Goal: Task Accomplishment & Management: Manage account settings

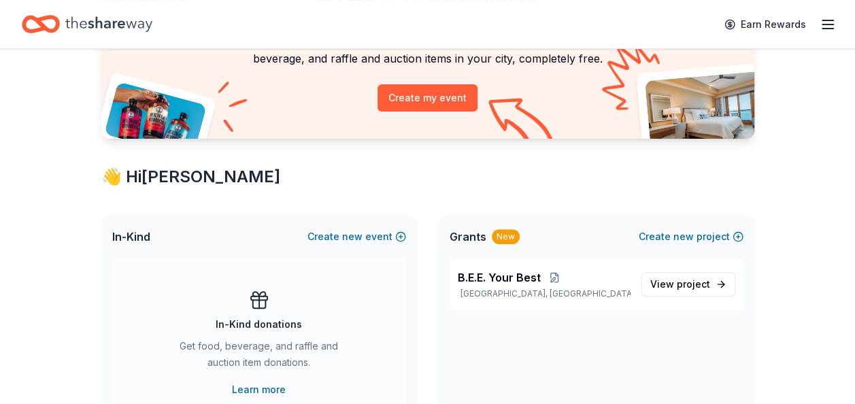
scroll to position [136, 0]
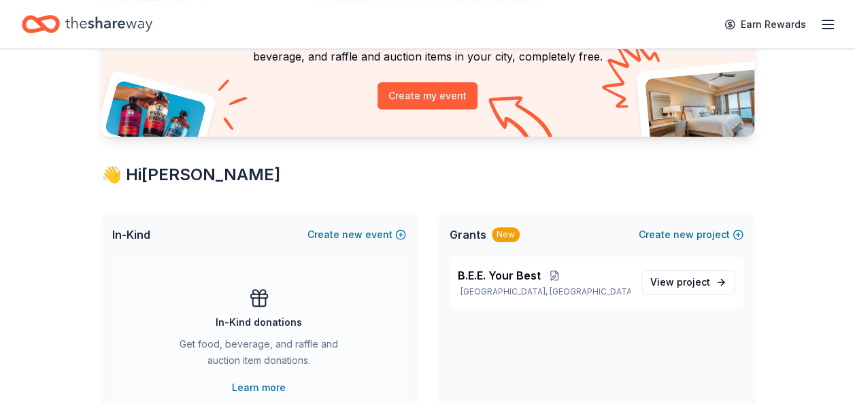
click at [828, 20] on line "button" at bounding box center [828, 20] width 11 height 0
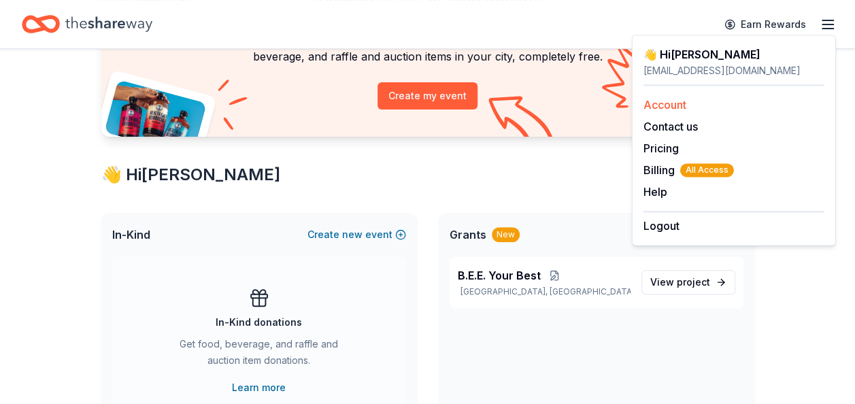
click at [662, 101] on link "Account" at bounding box center [665, 105] width 43 height 14
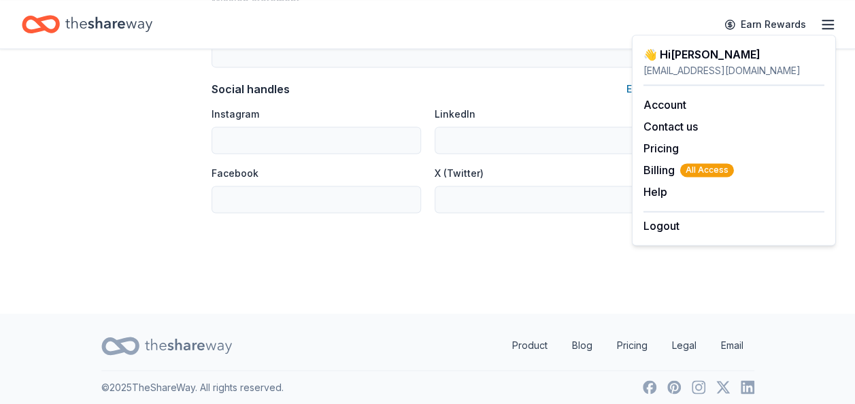
scroll to position [909, 0]
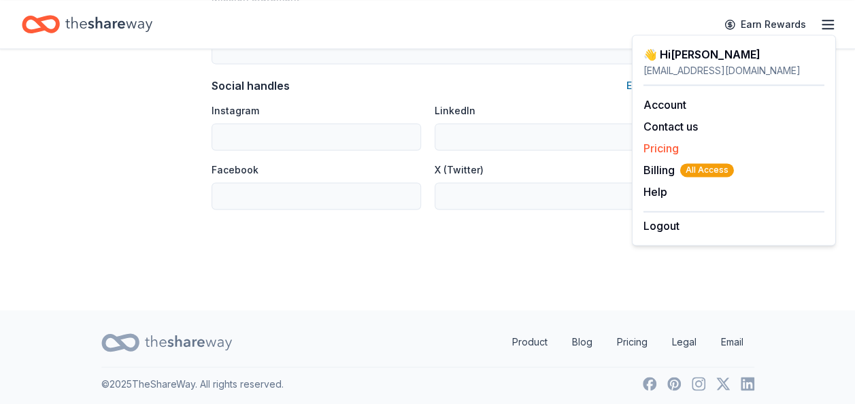
click at [655, 145] on link "Pricing" at bounding box center [661, 149] width 35 height 14
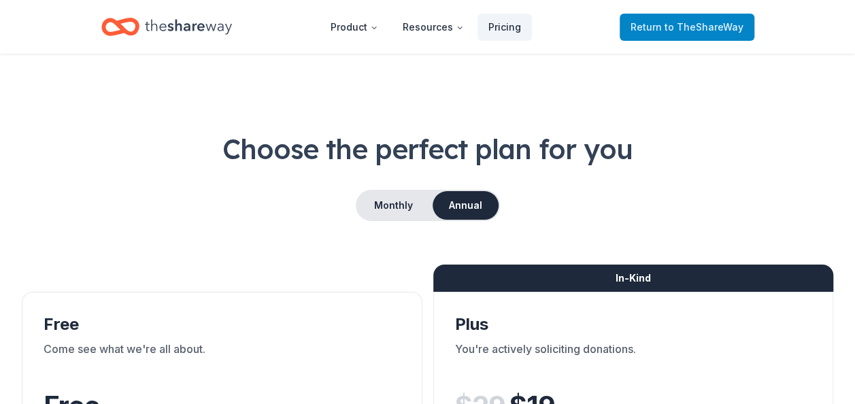
click at [678, 27] on span "to TheShareWay" at bounding box center [704, 27] width 79 height 12
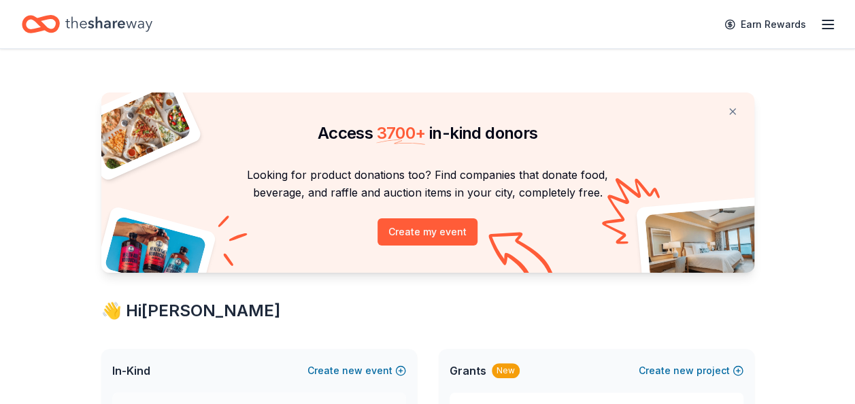
click at [827, 23] on icon "button" at bounding box center [828, 24] width 16 height 16
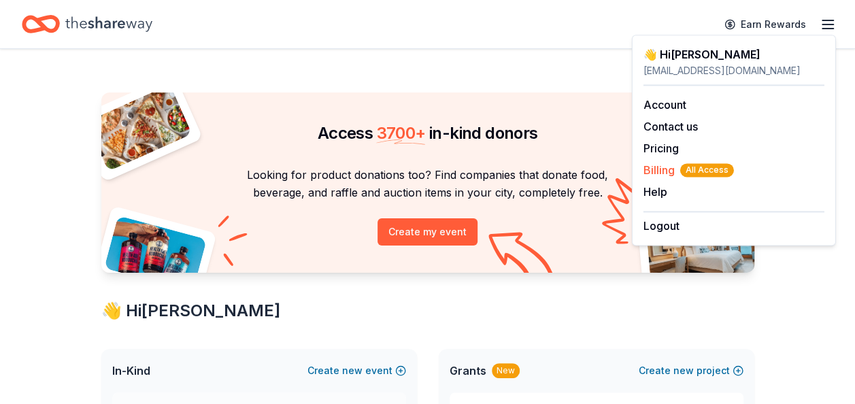
click at [654, 167] on span "Billing All Access" at bounding box center [689, 170] width 91 height 16
